Goal: Task Accomplishment & Management: Complete application form

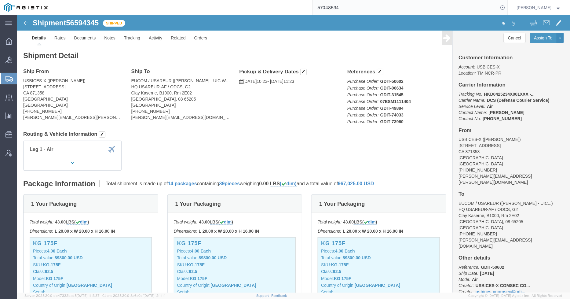
scroll to position [102, 0]
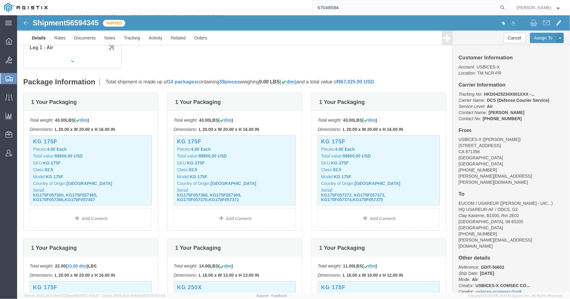
type input "57048594"
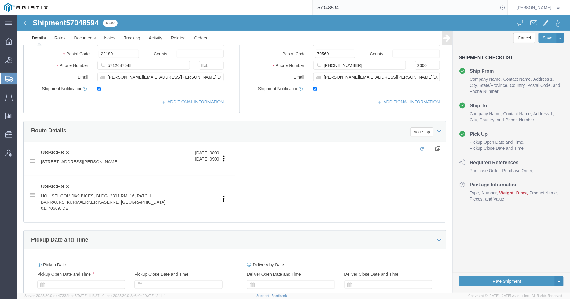
select select "69651"
select select "34238"
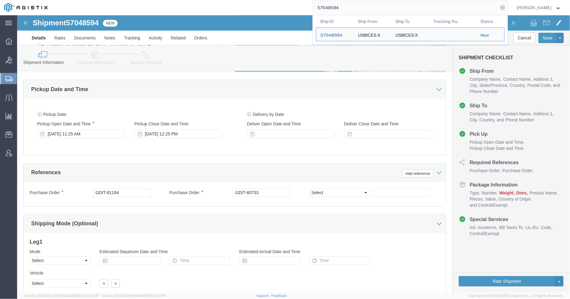
scroll to position [352, 0]
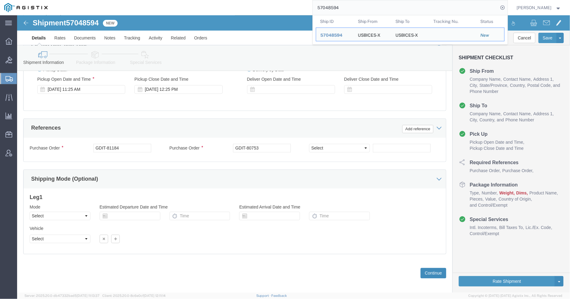
click button "Continue"
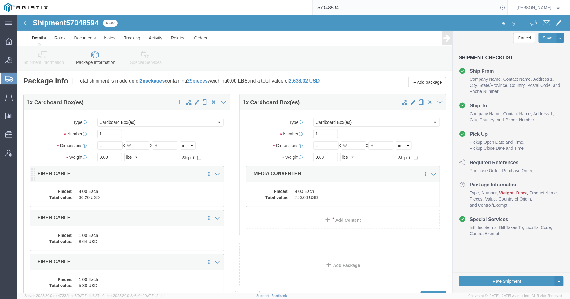
click dd "30.20 USD"
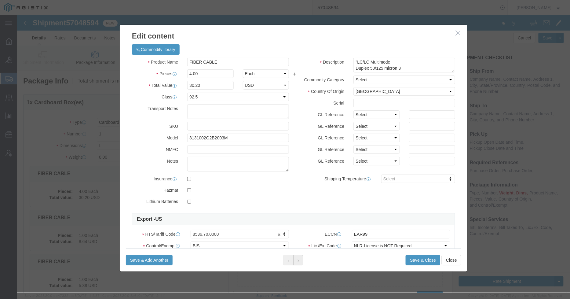
click button
click icon
click button
click icon
click button
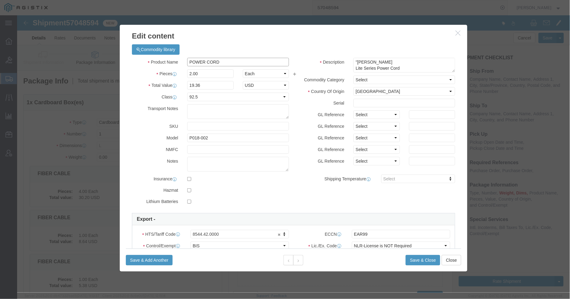
click input "POWER CORD"
type input "C14 to C15 Power Cord"
click button "Save & Close"
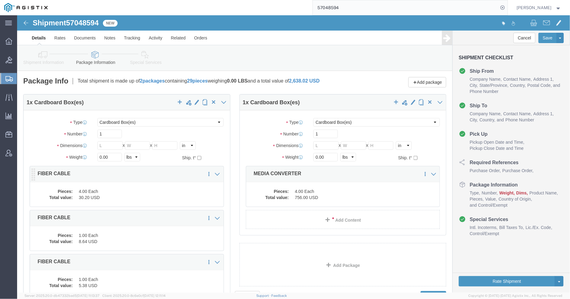
click div "Pieces: 4.00 Each Total value: 30.20 USD"
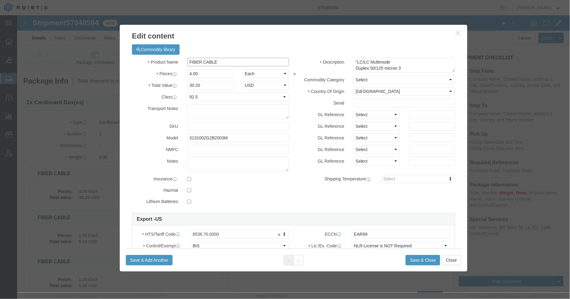
drag, startPoint x: 205, startPoint y: 46, endPoint x: 142, endPoint y: 42, distance: 62.5
click div "Product Name FIBER CABLE"
type input "Fiber Optic Cable, 3 Meter"
click button "Save & Close"
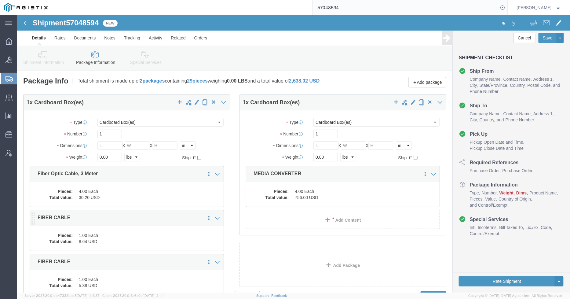
click dd "1.00 Each"
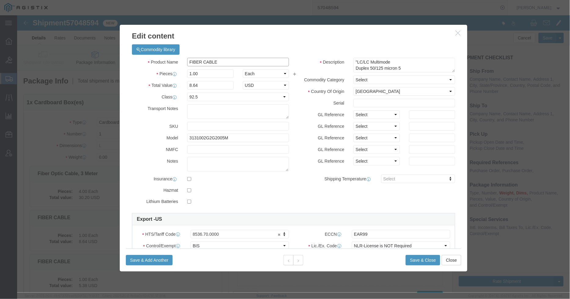
click div "Product Name FIBER CABLE"
type input "Fiber Optic Cable, 5 Meter"
drag, startPoint x: 234, startPoint y: 46, endPoint x: 231, endPoint y: 44, distance: 3.4
click body "Shipment 57048594 New Details Rates Documents Notes Tracking Activity Related O…"
click input "Fiber Optic Cable, 5 Meter"
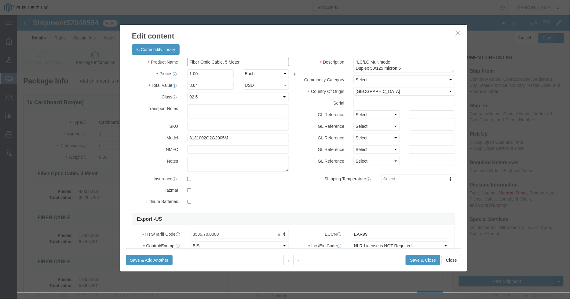
click input "Fiber Optic Cable, 5 Meter"
click button "Save & Close"
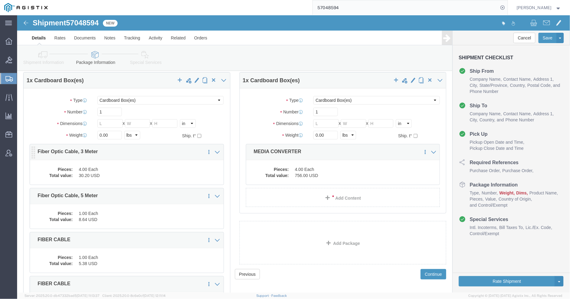
scroll to position [34, 0]
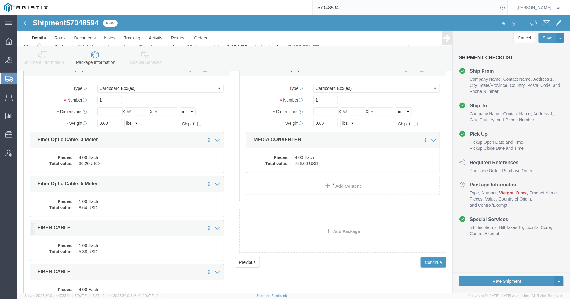
click dd "1.00 Each"
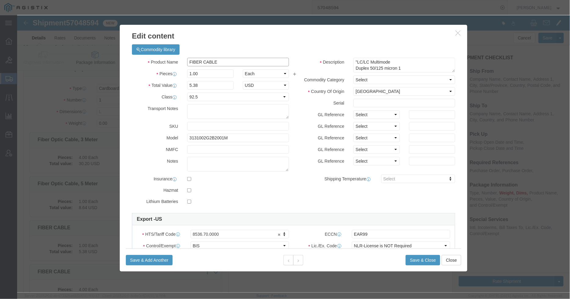
drag, startPoint x: 208, startPoint y: 45, endPoint x: 127, endPoint y: 45, distance: 81.0
click div "Product Name FIBER CABLE"
paste input "iber Optic Cable, 5 Meter"
click input "Fiber Optic Cable, 5 Meter"
type input "Fiber Optic Cable, 1 Meter"
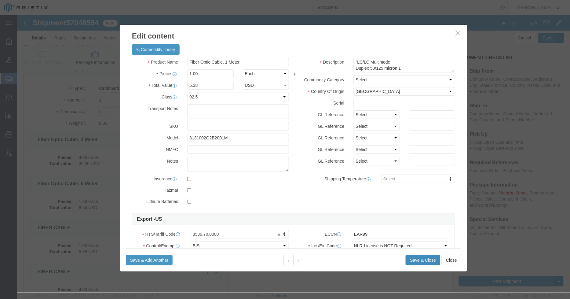
click button "Save & Close"
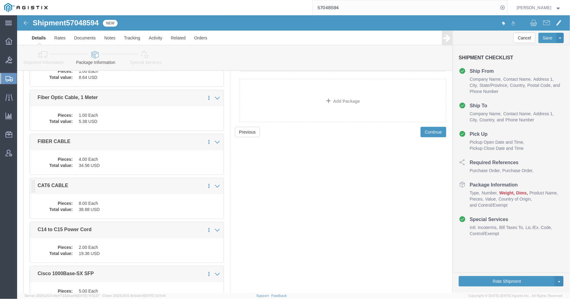
scroll to position [170, 0]
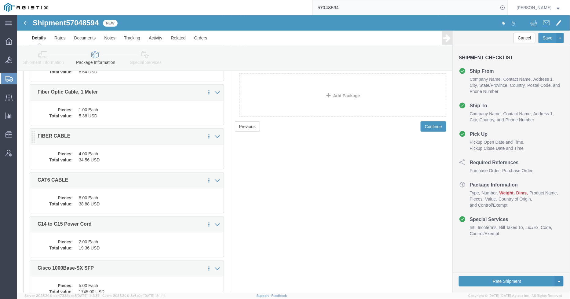
click dd "4.00 Each"
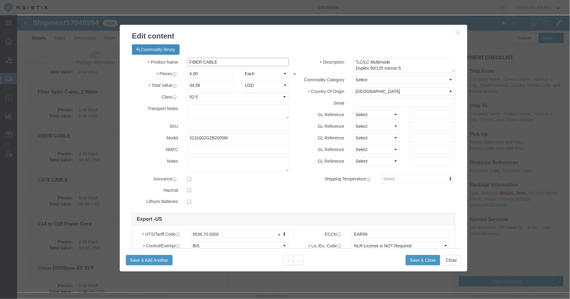
drag, startPoint x: 203, startPoint y: 43, endPoint x: 158, endPoint y: 39, distance: 44.8
click div "Commodity library Product Name FIBER CABLE Pieces 4.00 Select Bag Barrels 100Bo…"
paste input "iber Optic Cable, 5 Meter"
type input "Fiber Optic Cable, 5 Meter"
click button "Save & Close"
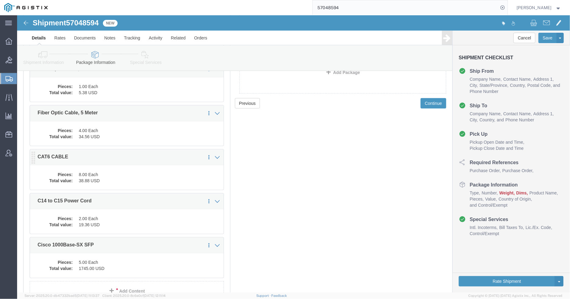
scroll to position [204, 0]
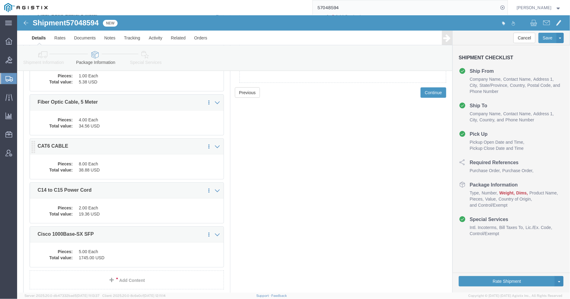
click dd "8.00 Each"
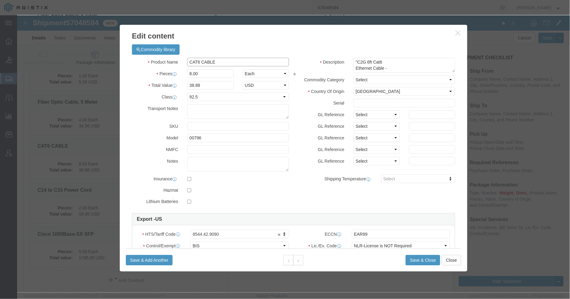
drag, startPoint x: 214, startPoint y: 46, endPoint x: 186, endPoint y: 46, distance: 27.8
click input "CAT6 CABLE"
type input "CAT6 Cable, 6 Feet"
click button "Save & Close"
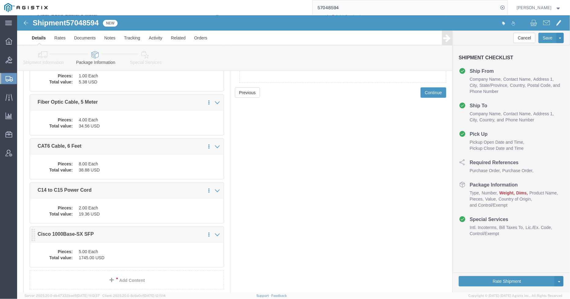
click div "Pieces: 5.00 Each Total value: 1745.00 USD"
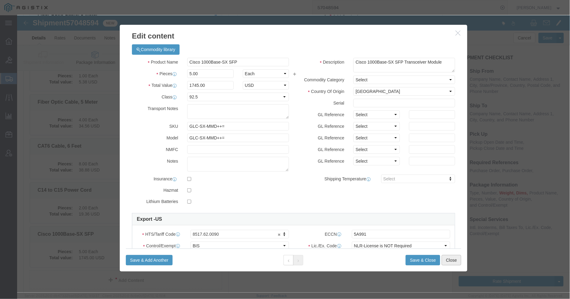
click button "Close"
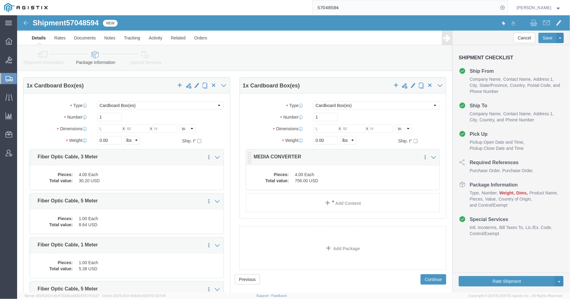
scroll to position [0, 0]
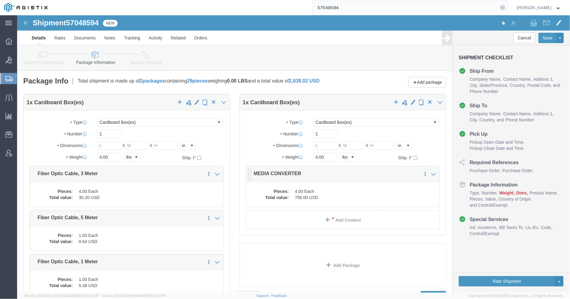
click dd "4.00 Each"
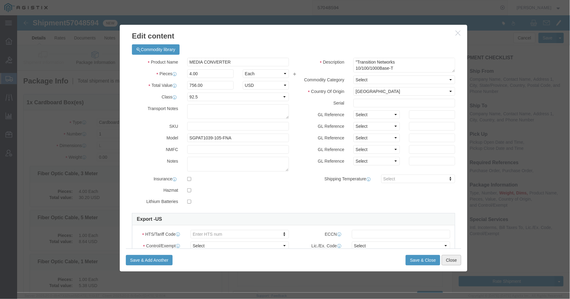
click button "Close"
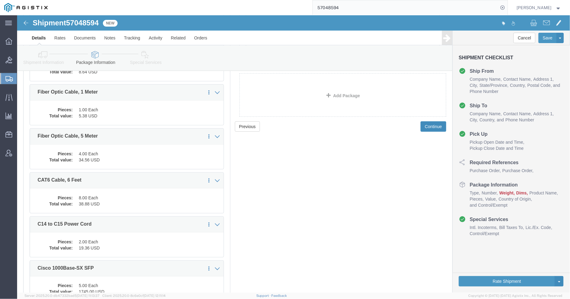
click button "Continue"
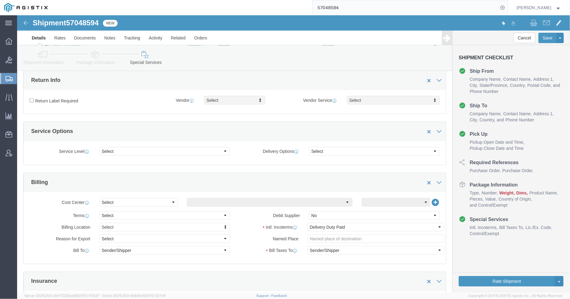
scroll to position [1016, 0]
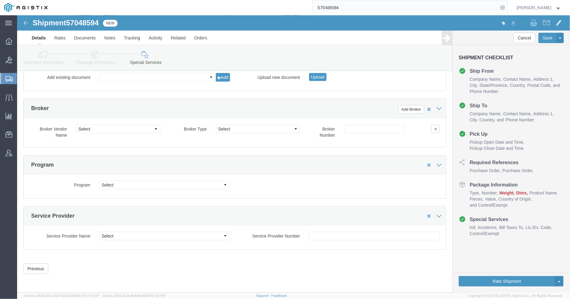
drag, startPoint x: 359, startPoint y: 6, endPoint x: 304, endPoint y: 6, distance: 55.0
click at [304, 6] on div "57048594" at bounding box center [280, 7] width 456 height 15
paste input "9863"
type input "57049863"
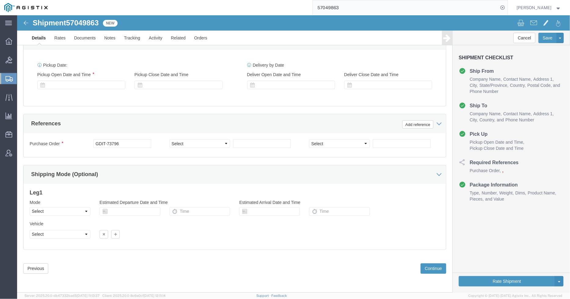
select select "69651"
select select "34240"
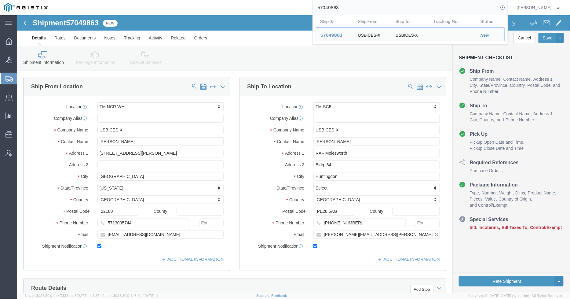
click icon
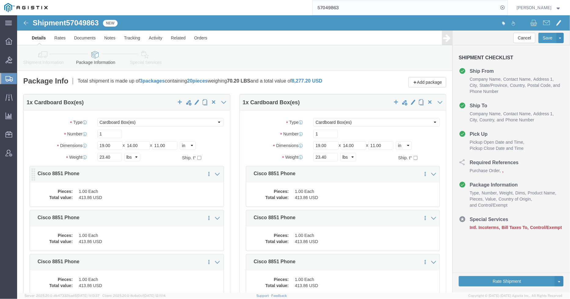
click dd "1.00 Each"
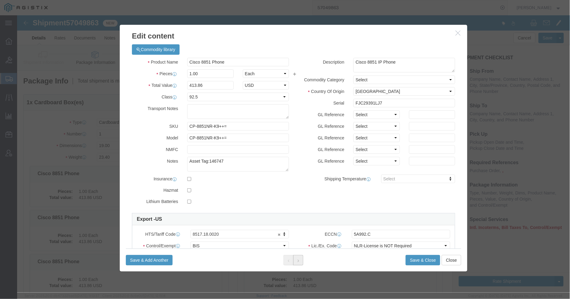
click icon
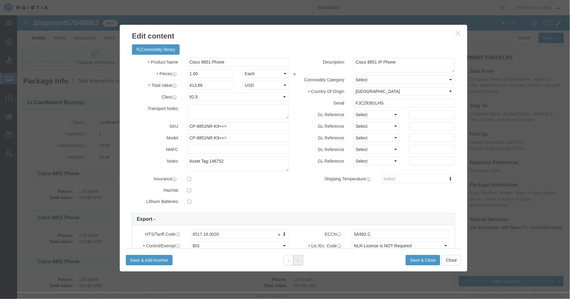
click icon
click icon "button"
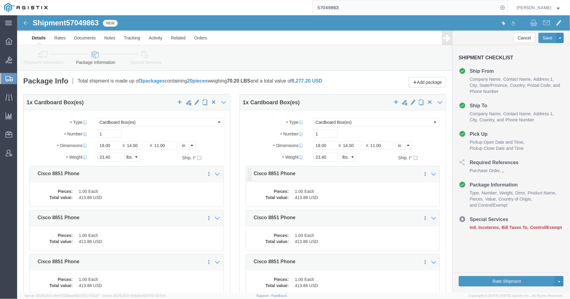
click dd "1.00 Each"
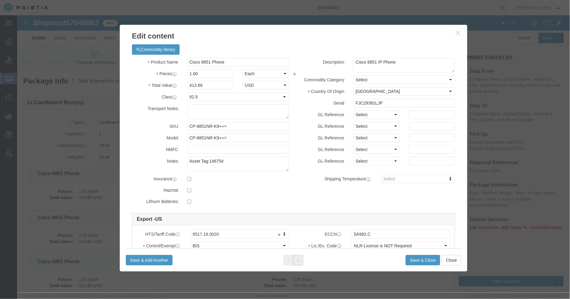
click button
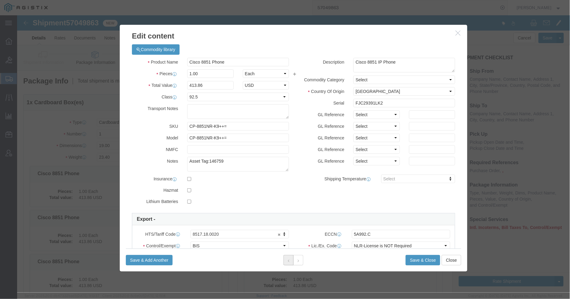
click button
click button "Close"
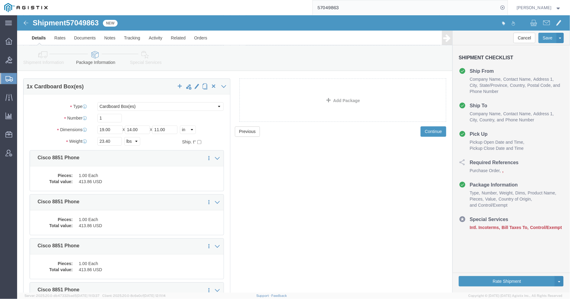
scroll to position [441, 0]
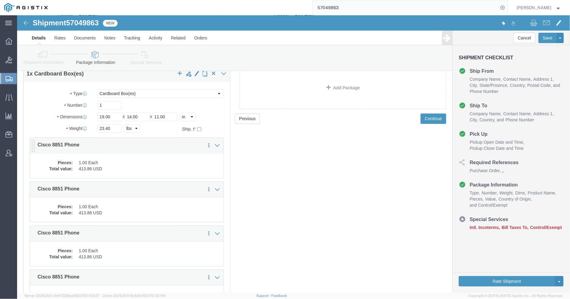
click dd "413.86 USD"
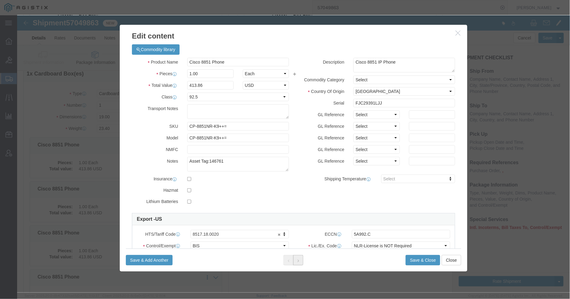
click icon
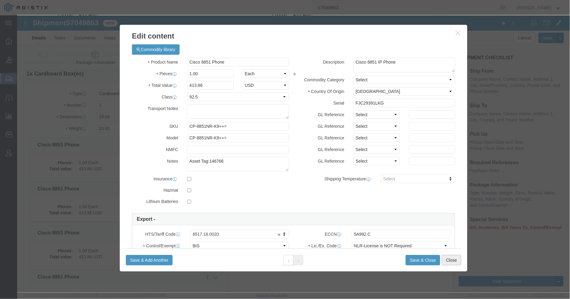
click button "Close"
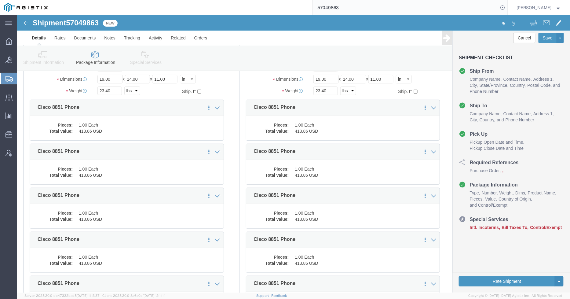
scroll to position [0, 0]
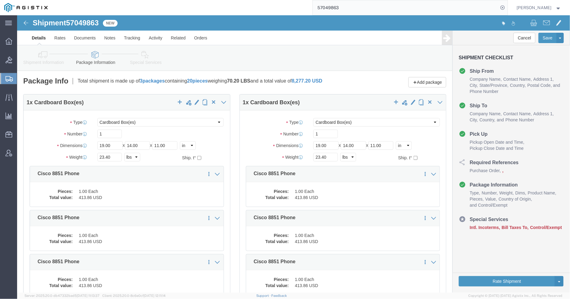
click link "Shipment Information"
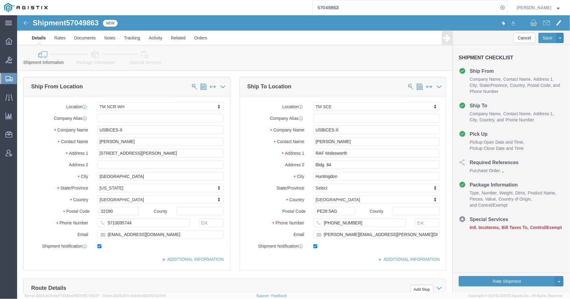
click at [6, 77] on icon at bounding box center [9, 79] width 7 height 6
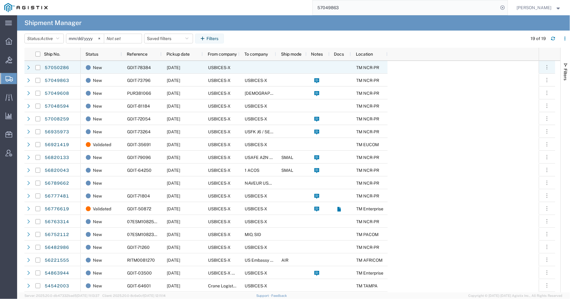
click at [195, 68] on div "[DATE]" at bounding box center [182, 67] width 41 height 13
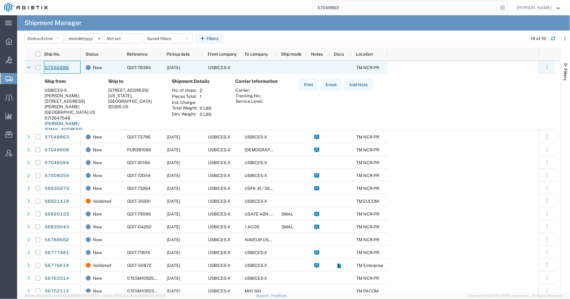
click at [56, 66] on link "57050286" at bounding box center [56, 68] width 25 height 10
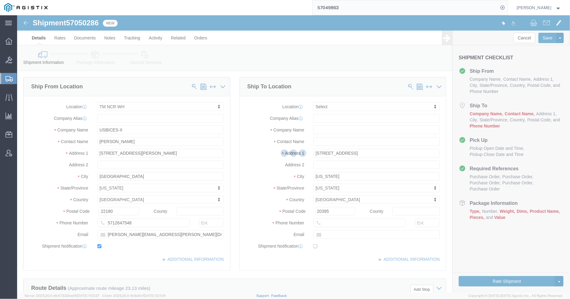
select select "69651"
select select
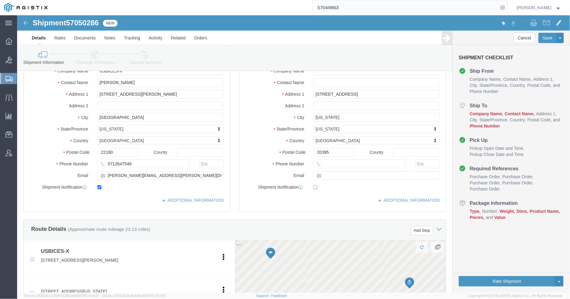
scroll to position [68, 0]
